Goal: Task Accomplishment & Management: Use online tool/utility

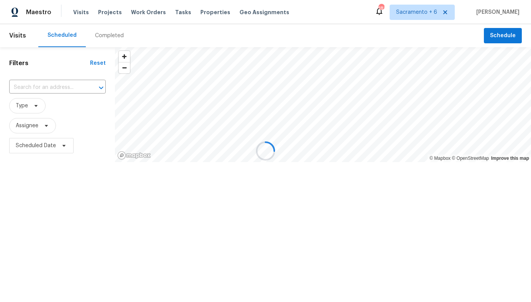
click at [175, 10] on span "Tasks" at bounding box center [183, 12] width 16 height 5
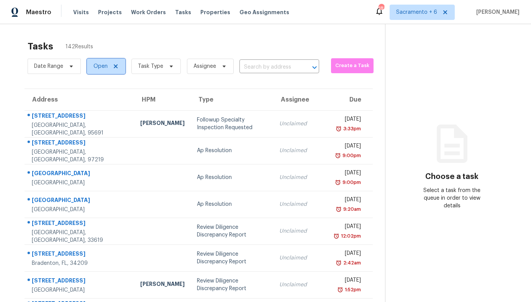
click at [96, 65] on span "Open" at bounding box center [100, 66] width 14 height 8
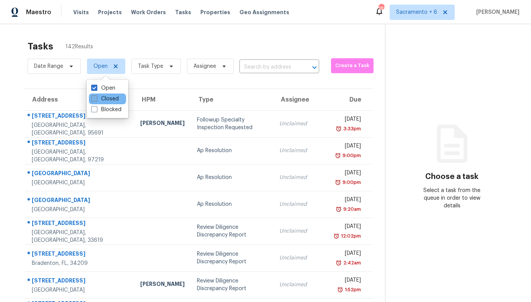
click at [93, 98] on span at bounding box center [94, 98] width 6 height 6
click at [93, 98] on input "Closed" at bounding box center [93, 97] width 5 height 5
checkbox input "true"
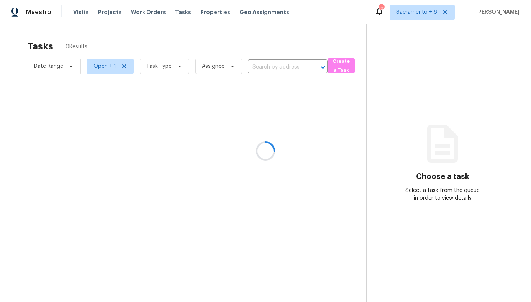
click at [159, 65] on div at bounding box center [265, 151] width 531 height 302
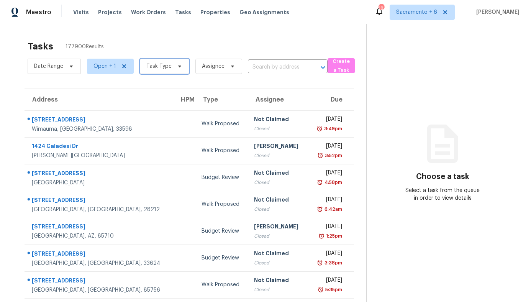
click at [162, 71] on span "Task Type" at bounding box center [164, 66] width 49 height 15
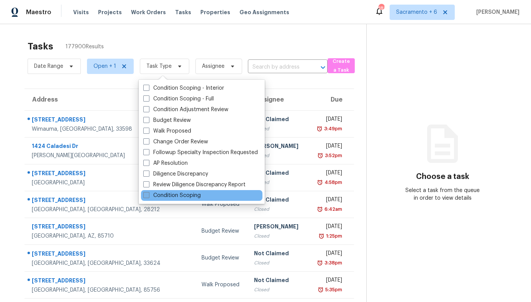
click at [144, 193] on span at bounding box center [146, 195] width 6 height 6
click at [144, 193] on input "Condition Scoping" at bounding box center [145, 194] width 5 height 5
checkbox input "true"
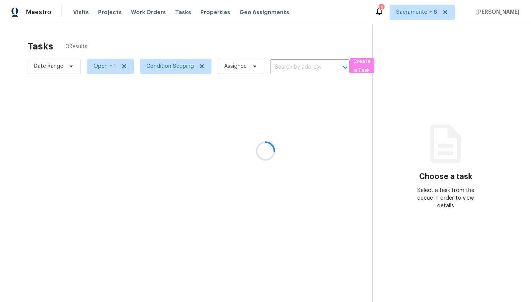
click at [151, 48] on div at bounding box center [265, 151] width 531 height 302
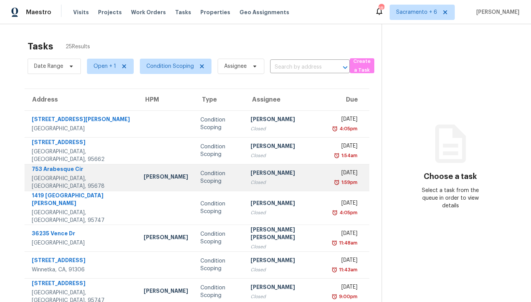
scroll to position [97, 0]
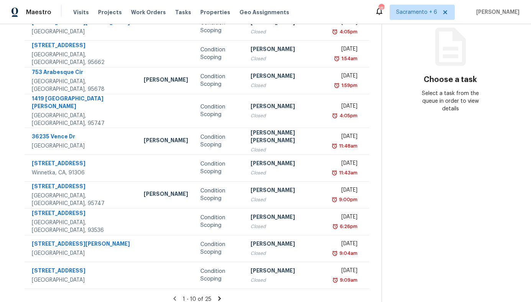
click at [211, 286] on section "Tasks 25 Results Date Range Open + 1 Condition Scoping Assignee ​ Create a Task…" at bounding box center [196, 124] width 369 height 370
click at [216, 295] on icon at bounding box center [219, 298] width 7 height 7
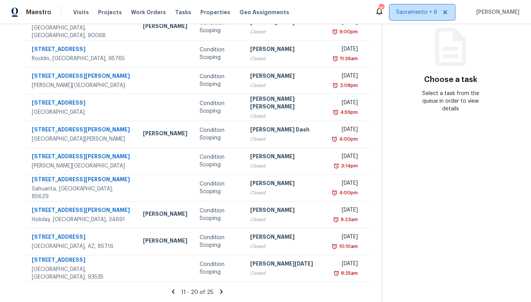
click at [436, 11] on span "Sacramento + 6" at bounding box center [416, 12] width 41 height 8
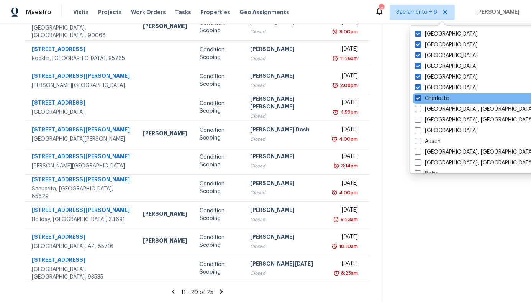
click at [417, 99] on span at bounding box center [418, 98] width 6 height 6
click at [417, 99] on input "Charlotte" at bounding box center [417, 97] width 5 height 5
checkbox input "false"
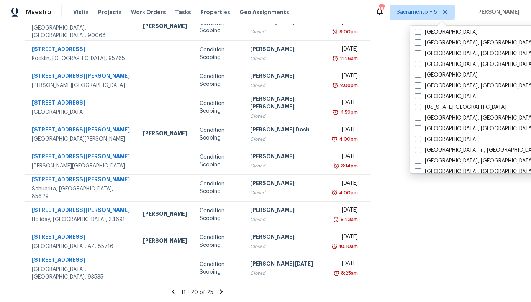
scroll to position [283, 0]
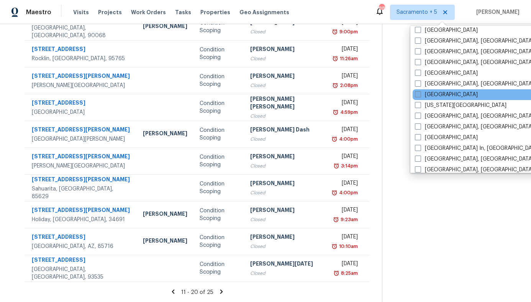
click at [418, 95] on span at bounding box center [418, 94] width 6 height 6
click at [418, 95] on input "Jacksonville" at bounding box center [417, 93] width 5 height 5
checkbox input "true"
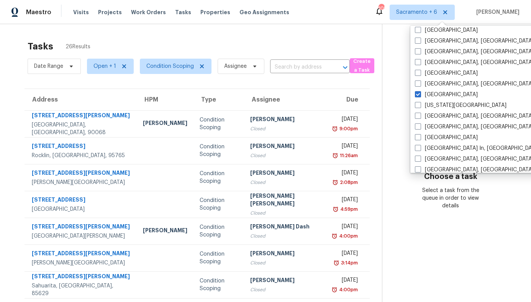
click at [386, 85] on section "Choose a task Select a task from the queue in order to view details" at bounding box center [450, 211] width 137 height 375
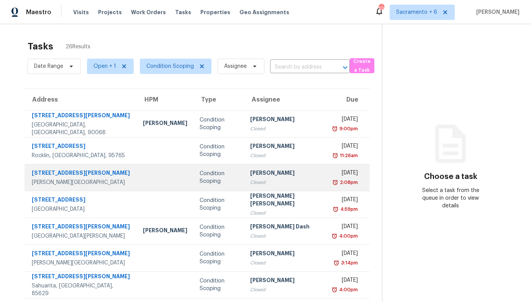
scroll to position [97, 0]
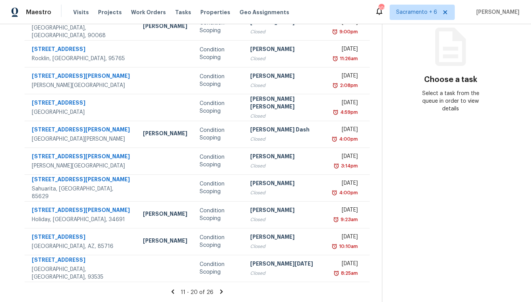
click at [218, 288] on icon at bounding box center [221, 291] width 7 height 7
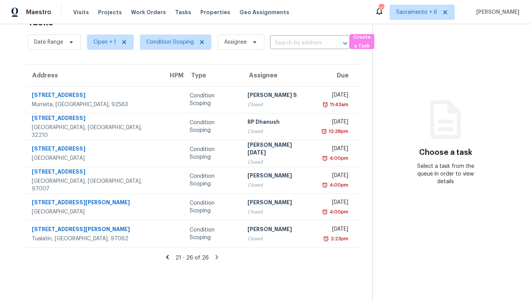
click at [170, 259] on icon at bounding box center [167, 257] width 7 height 7
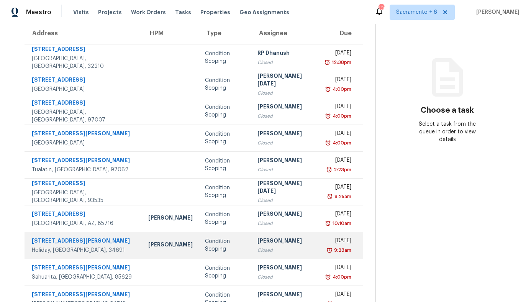
scroll to position [97, 0]
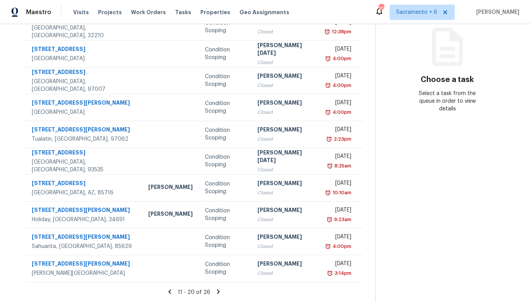
click at [169, 289] on icon at bounding box center [169, 291] width 7 height 7
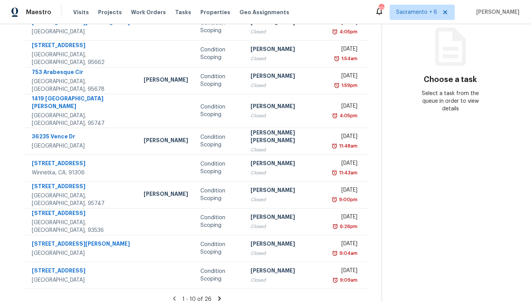
click at [218, 296] on icon at bounding box center [219, 298] width 3 height 4
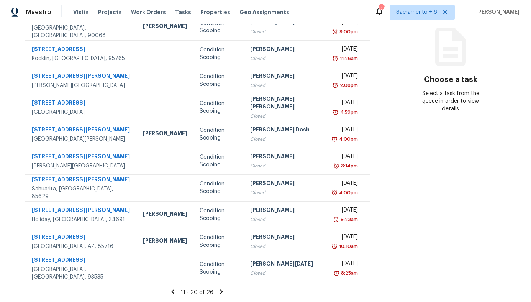
click at [218, 290] on icon at bounding box center [221, 291] width 7 height 7
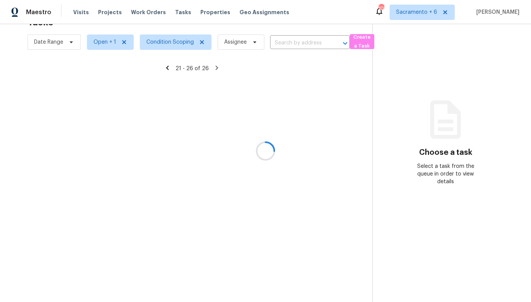
scroll to position [24, 0]
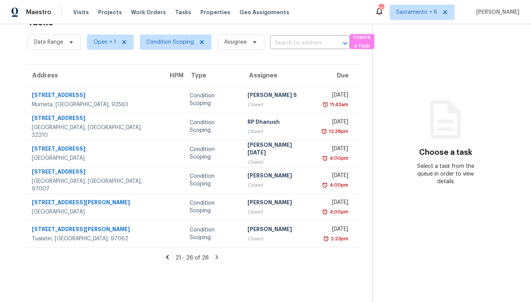
click at [170, 256] on icon at bounding box center [167, 257] width 7 height 7
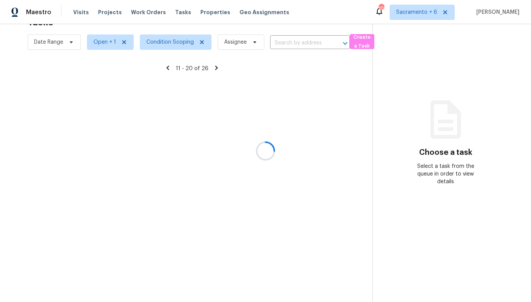
scroll to position [97, 0]
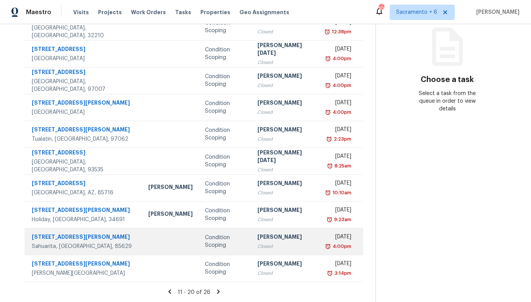
click at [150, 247] on td at bounding box center [170, 241] width 57 height 27
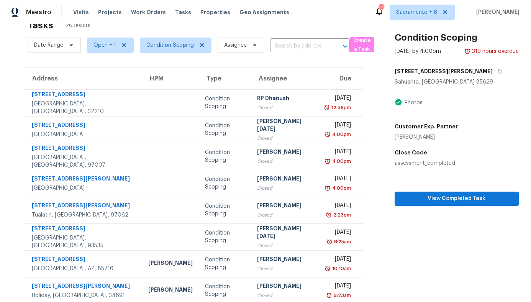
scroll to position [0, 0]
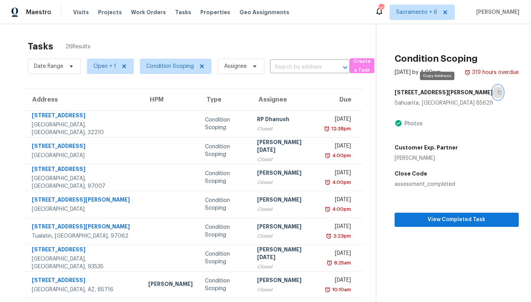
click at [493, 91] on button "button" at bounding box center [498, 92] width 10 height 14
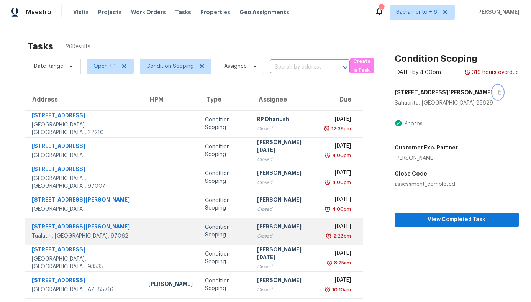
scroll to position [97, 0]
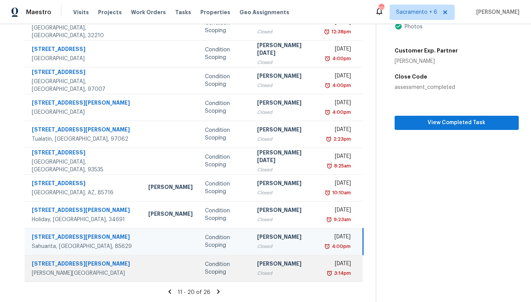
click at [142, 275] on td at bounding box center [170, 268] width 57 height 27
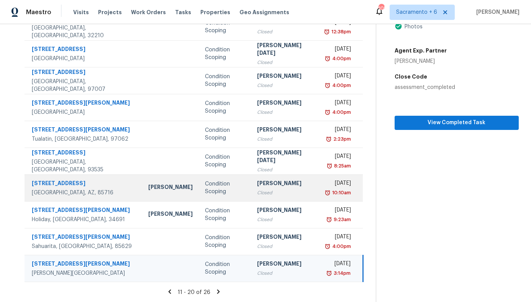
click at [98, 193] on div "Tucson, AZ, 85716" at bounding box center [84, 193] width 104 height 8
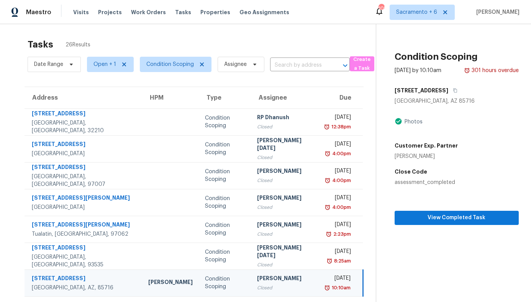
scroll to position [0, 0]
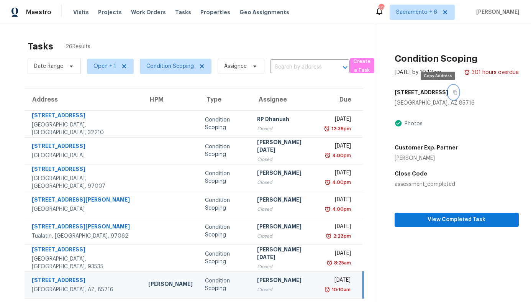
click at [453, 93] on icon "button" at bounding box center [455, 92] width 5 height 5
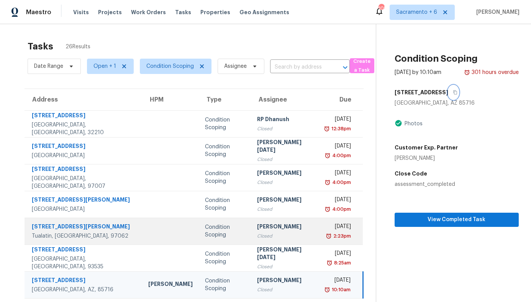
scroll to position [97, 0]
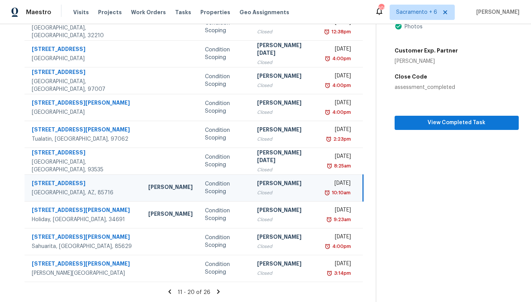
click at [216, 290] on icon at bounding box center [218, 291] width 7 height 7
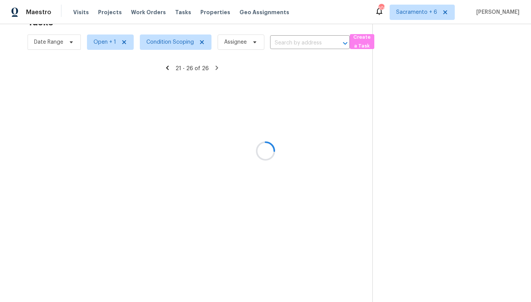
scroll to position [24, 0]
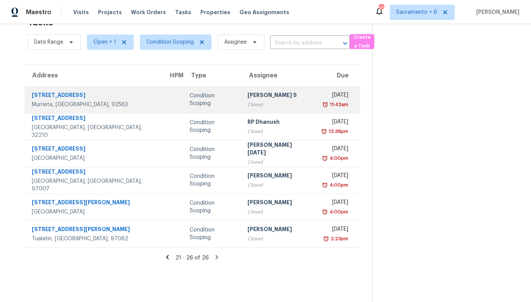
click at [183, 109] on td "Condition Scoping" at bounding box center [212, 99] width 58 height 27
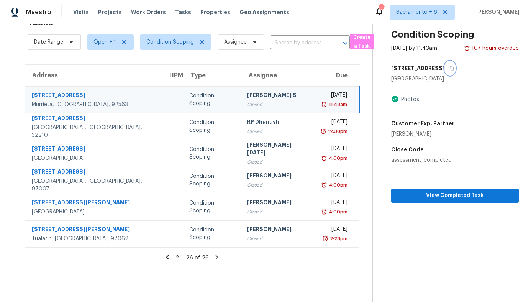
click at [450, 67] on icon "button" at bounding box center [452, 68] width 4 height 4
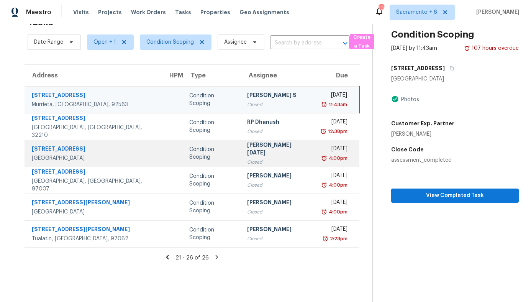
click at [162, 149] on td at bounding box center [172, 153] width 21 height 27
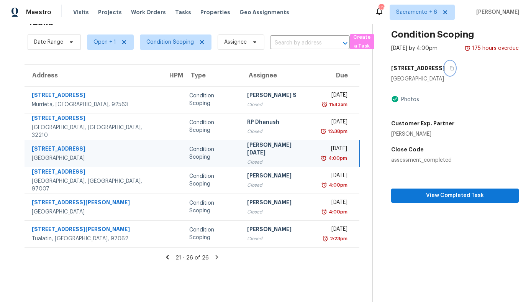
click at [450, 70] on icon "button" at bounding box center [452, 68] width 4 height 4
click at [169, 48] on span "Condition Scoping" at bounding box center [176, 41] width 72 height 15
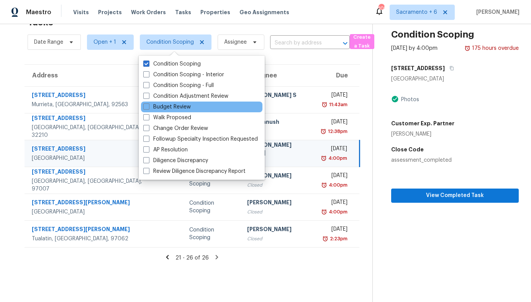
click at [147, 102] on div "Budget Review" at bounding box center [201, 107] width 121 height 11
click at [147, 106] on span at bounding box center [146, 106] width 6 height 6
click at [147, 106] on input "Budget Review" at bounding box center [145, 105] width 5 height 5
checkbox input "true"
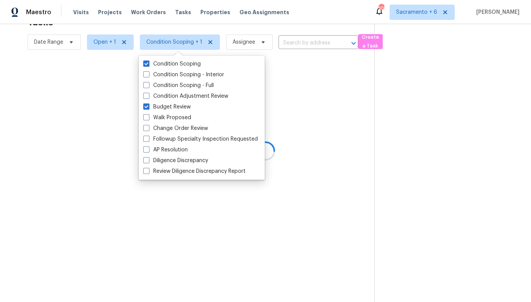
click at [140, 16] on div at bounding box center [265, 151] width 531 height 302
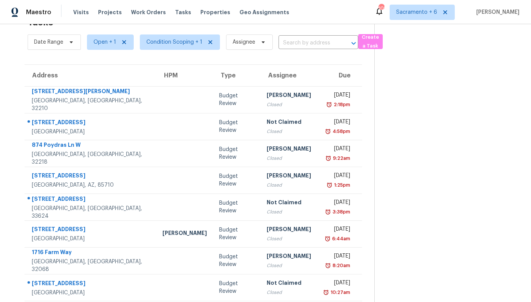
click at [344, 70] on th "Due" at bounding box center [339, 75] width 45 height 21
click at [342, 76] on th "Due" at bounding box center [339, 75] width 45 height 21
click at [106, 42] on span "Open + 1" at bounding box center [104, 42] width 23 height 8
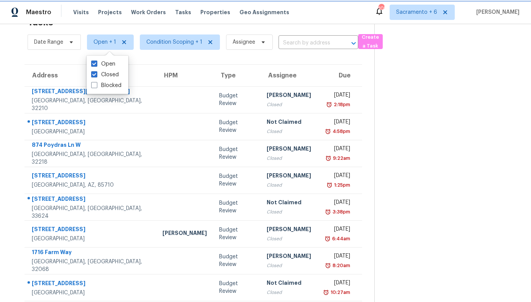
click at [106, 42] on span "Open + 1" at bounding box center [104, 42] width 23 height 8
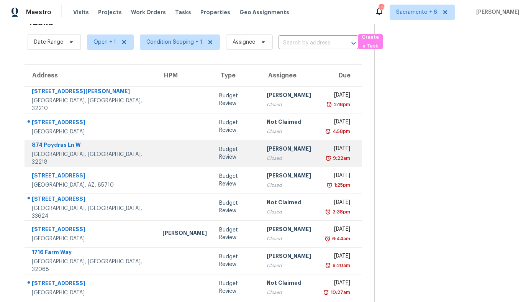
scroll to position [97, 0]
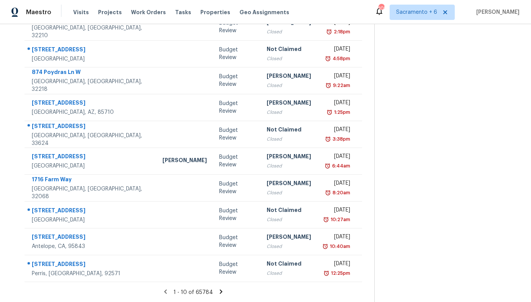
click at [220, 292] on icon at bounding box center [221, 291] width 3 height 4
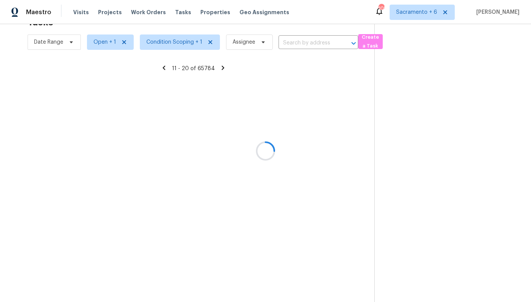
scroll to position [24, 0]
click at [65, 39] on div at bounding box center [265, 151] width 531 height 302
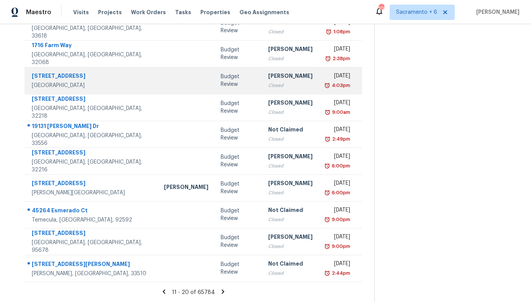
scroll to position [0, 0]
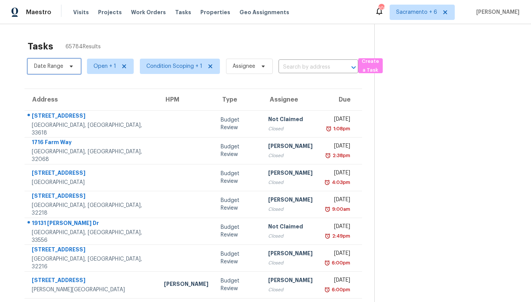
click at [59, 61] on span "Date Range" at bounding box center [54, 66] width 53 height 15
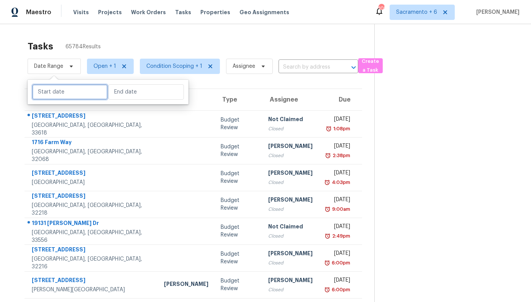
click at [60, 90] on input "text" at bounding box center [69, 91] width 75 height 15
select select "7"
select select "2025"
select select "8"
select select "2025"
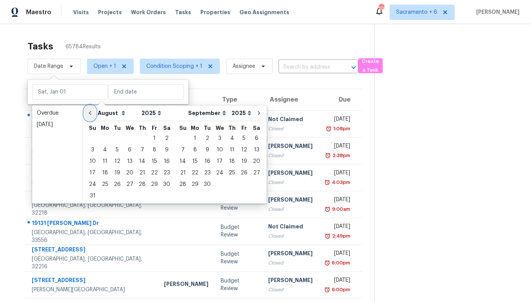
click at [91, 111] on icon "Go to previous month" at bounding box center [90, 113] width 6 height 6
select select "6"
select select "7"
click at [91, 111] on icon "Go to previous month" at bounding box center [90, 113] width 6 height 6
select select "5"
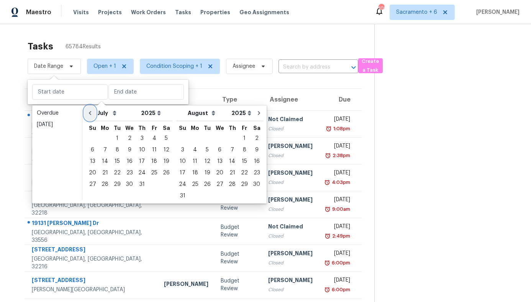
select select "6"
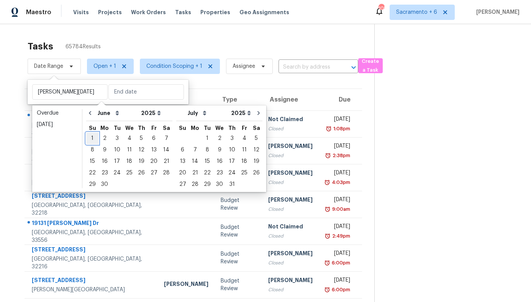
click at [92, 138] on div "1" at bounding box center [92, 138] width 12 height 11
type input "Sun, Jun 01"
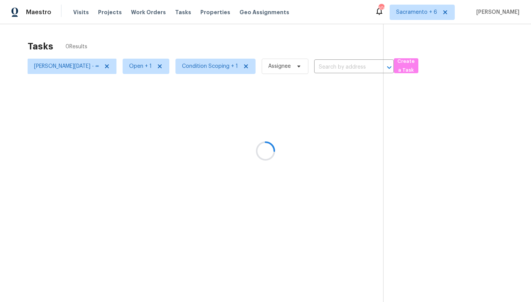
click at [8, 74] on div at bounding box center [265, 151] width 531 height 302
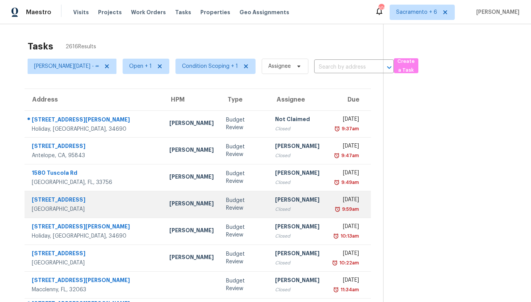
scroll to position [97, 0]
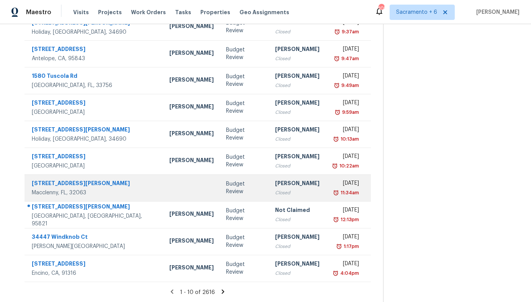
click at [163, 182] on td at bounding box center [191, 187] width 57 height 27
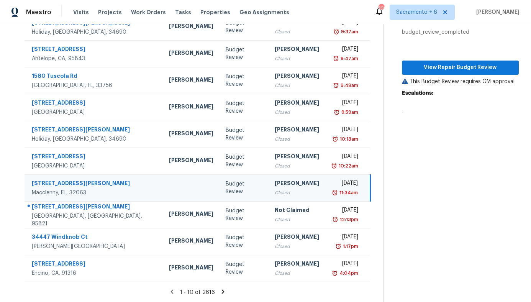
scroll to position [0, 0]
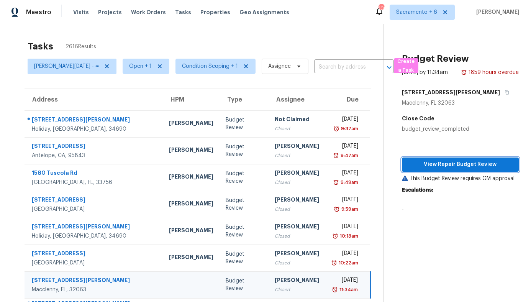
click at [426, 164] on span "View Repair Budget Review" at bounding box center [460, 165] width 105 height 10
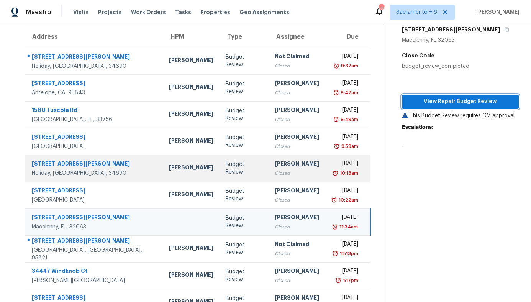
scroll to position [77, 0]
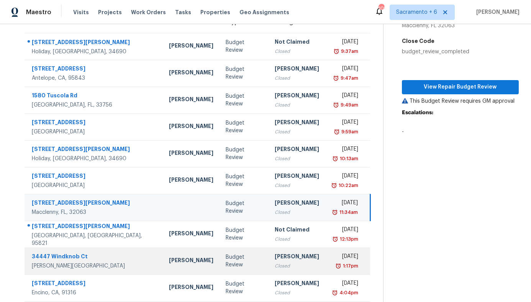
click at [163, 269] on td "Mat Smith" at bounding box center [191, 260] width 57 height 27
